Goal: Complete application form

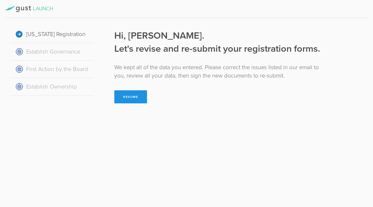
click at [129, 97] on button "Resume" at bounding box center [130, 96] width 33 height 13
select select "inc."
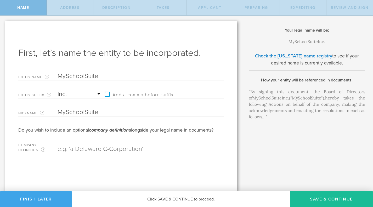
click at [31, 199] on button "Finish Later" at bounding box center [36, 199] width 72 height 16
